Goal: Information Seeking & Learning: Check status

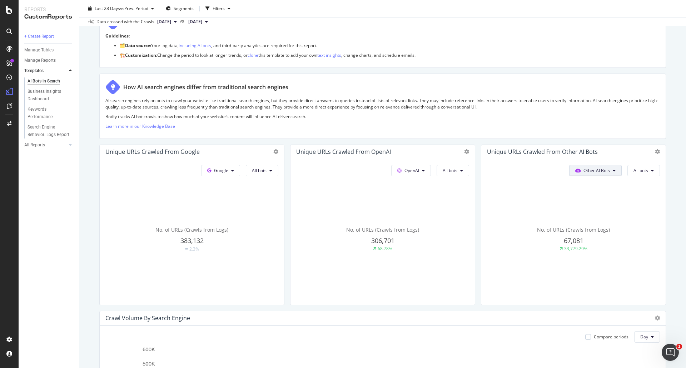
scroll to position [71, 0]
click at [587, 166] on button "Other AI Bots" at bounding box center [595, 170] width 52 height 11
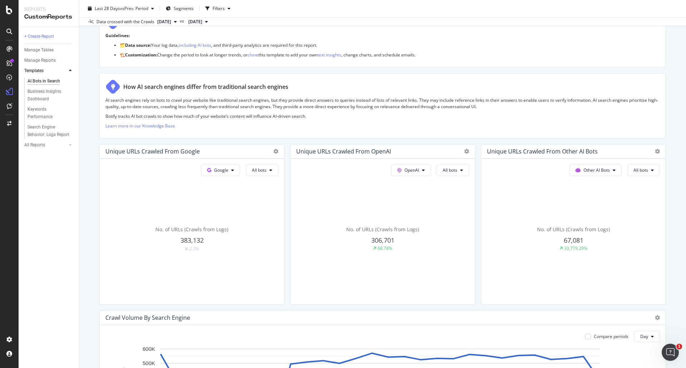
click at [558, 117] on p "Botify tracks AI bot crawls to show how much of your website’s content will inf…" at bounding box center [382, 116] width 554 height 6
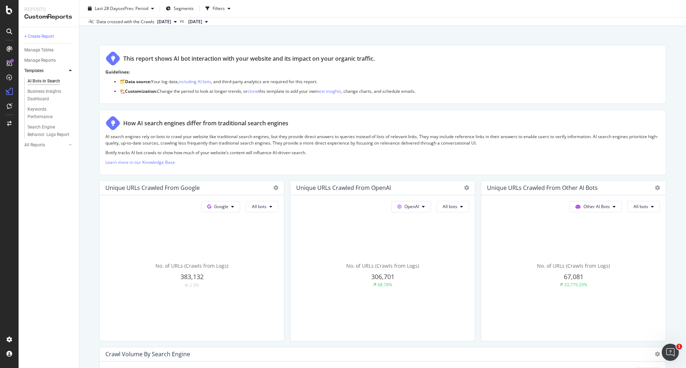
scroll to position [0, 0]
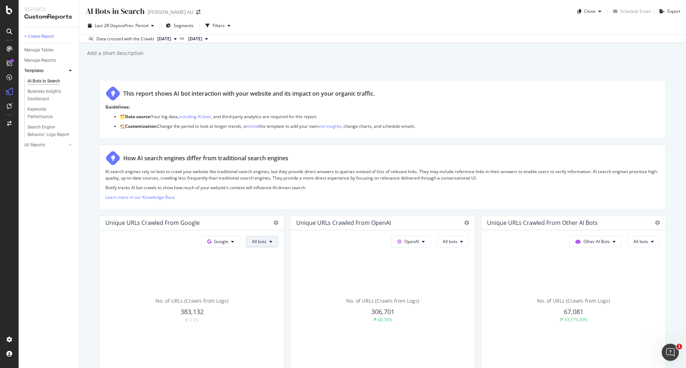
click at [262, 242] on span "All bots" at bounding box center [259, 242] width 15 height 6
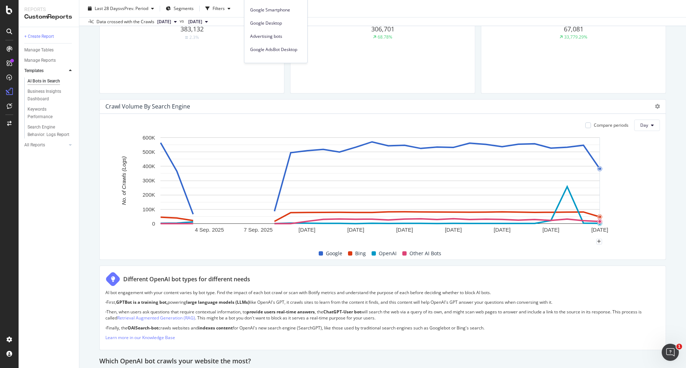
scroll to position [286, 0]
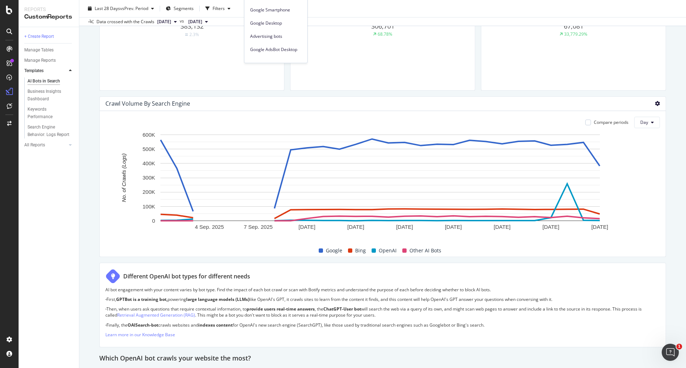
click at [654, 105] on icon at bounding box center [656, 103] width 5 height 5
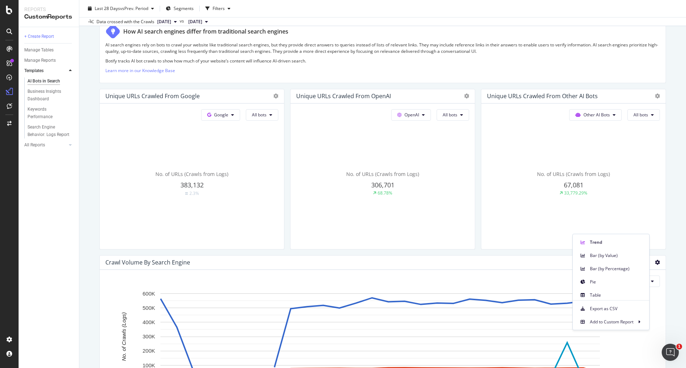
scroll to position [107, 0]
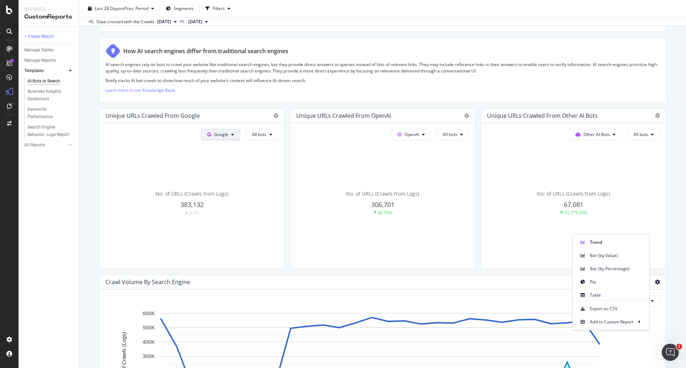
click at [231, 135] on icon at bounding box center [232, 134] width 3 height 4
click at [261, 135] on span "All bots" at bounding box center [259, 134] width 15 height 6
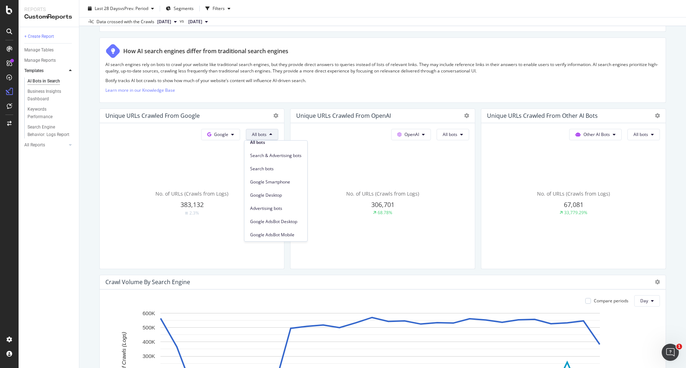
scroll to position [0, 0]
click at [454, 134] on button "All bots" at bounding box center [452, 134] width 32 height 11
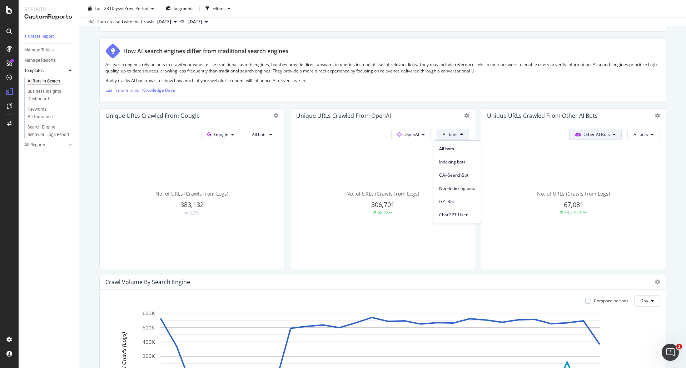
click at [606, 135] on button "Other AI Bots" at bounding box center [595, 134] width 52 height 11
click at [642, 136] on span "All bots" at bounding box center [640, 134] width 15 height 6
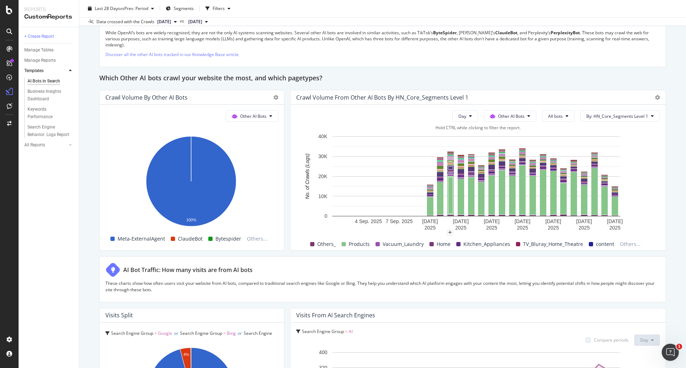
scroll to position [1000, 0]
click at [527, 114] on icon at bounding box center [528, 116] width 3 height 4
click at [551, 115] on span "All bots" at bounding box center [555, 117] width 15 height 6
click at [495, 109] on div "Day Other AI Bots All bots By: HN_Core_Segments Level 1 Hold CTRL while clickin…" at bounding box center [477, 178] width 375 height 146
click at [508, 116] on span "Other AI Bots" at bounding box center [511, 117] width 26 height 6
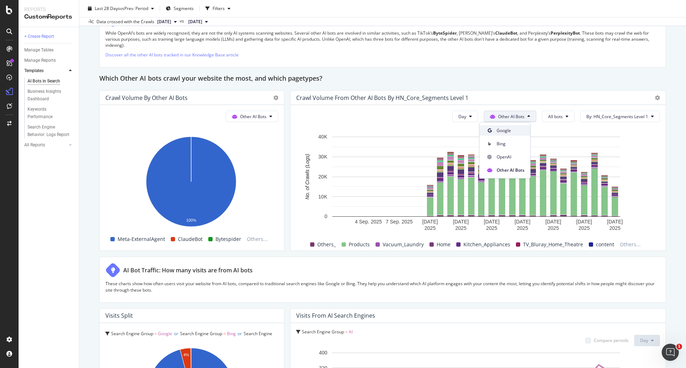
click at [503, 131] on span "Google" at bounding box center [510, 130] width 28 height 6
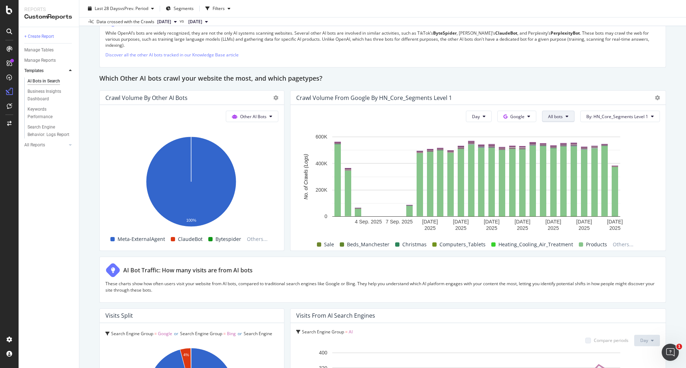
click at [548, 117] on span "All bots" at bounding box center [555, 117] width 15 height 6
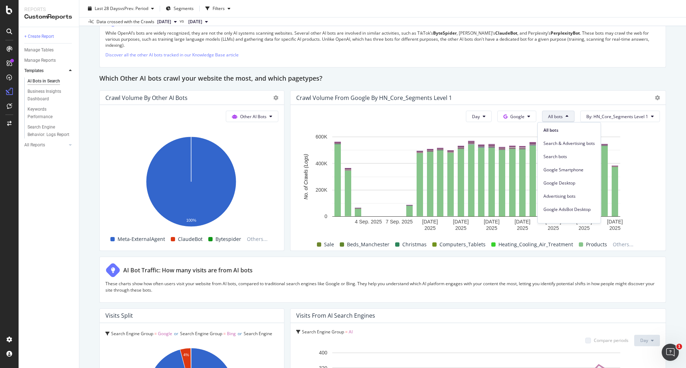
scroll to position [0, 0]
click at [569, 156] on span "Search bots" at bounding box center [568, 157] width 51 height 6
